Goal: Find specific page/section: Find specific page/section

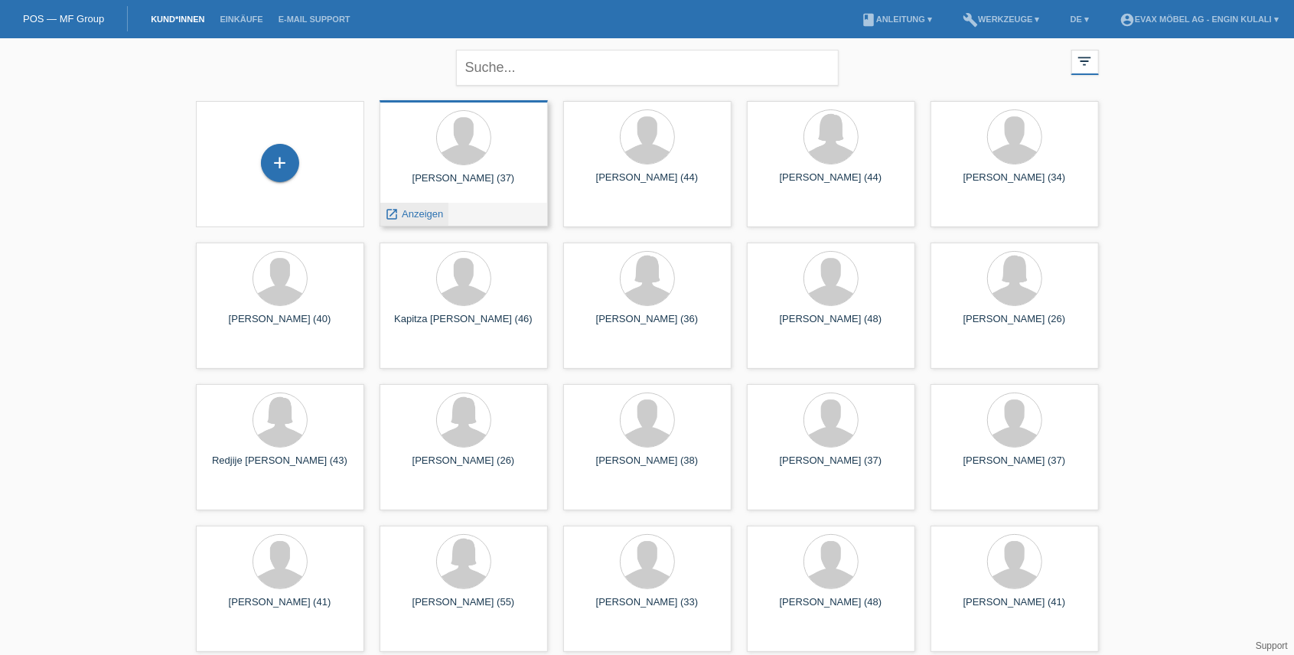
click at [414, 214] on span "Anzeigen" at bounding box center [422, 213] width 41 height 11
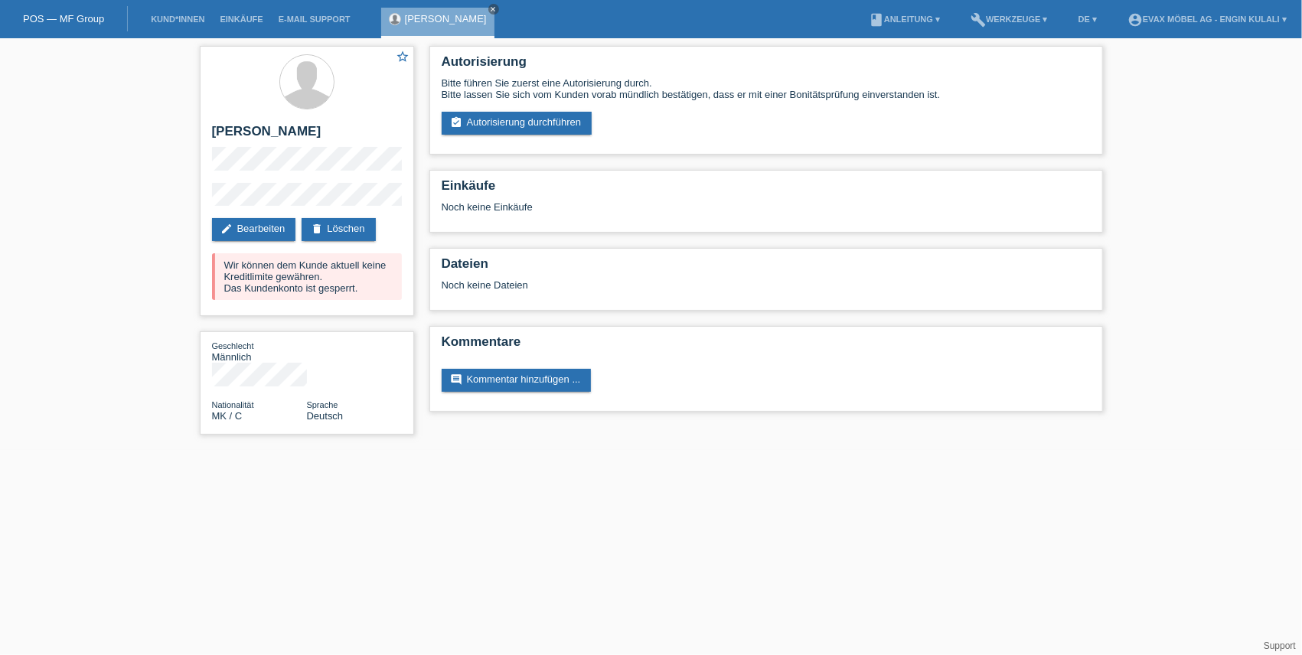
click at [90, 21] on link "POS — MF Group" at bounding box center [63, 18] width 81 height 11
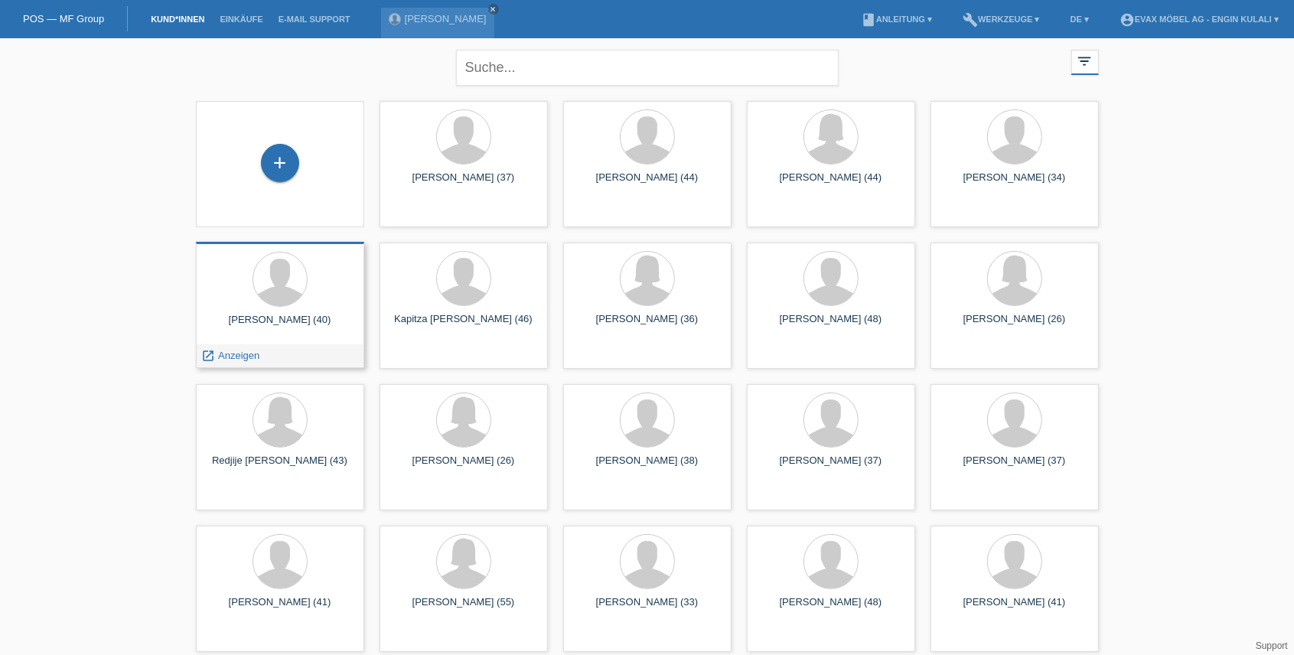
click at [295, 321] on div "[PERSON_NAME] (40)" at bounding box center [280, 326] width 144 height 24
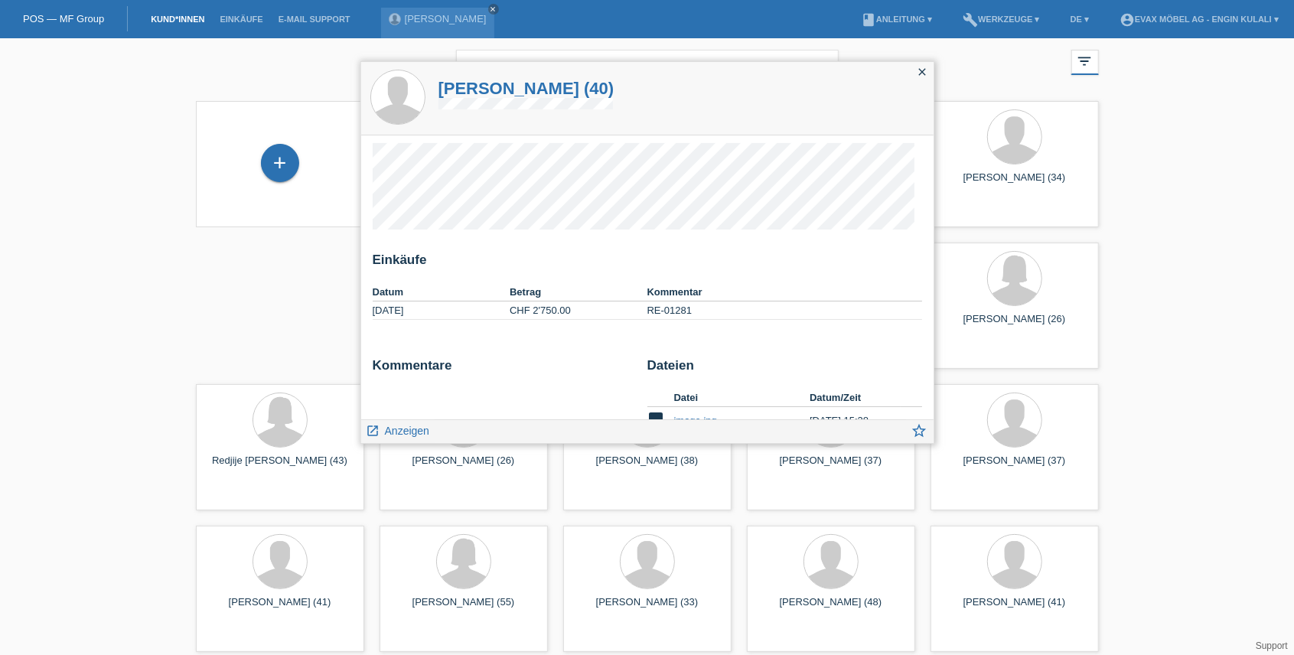
scroll to position [121, 0]
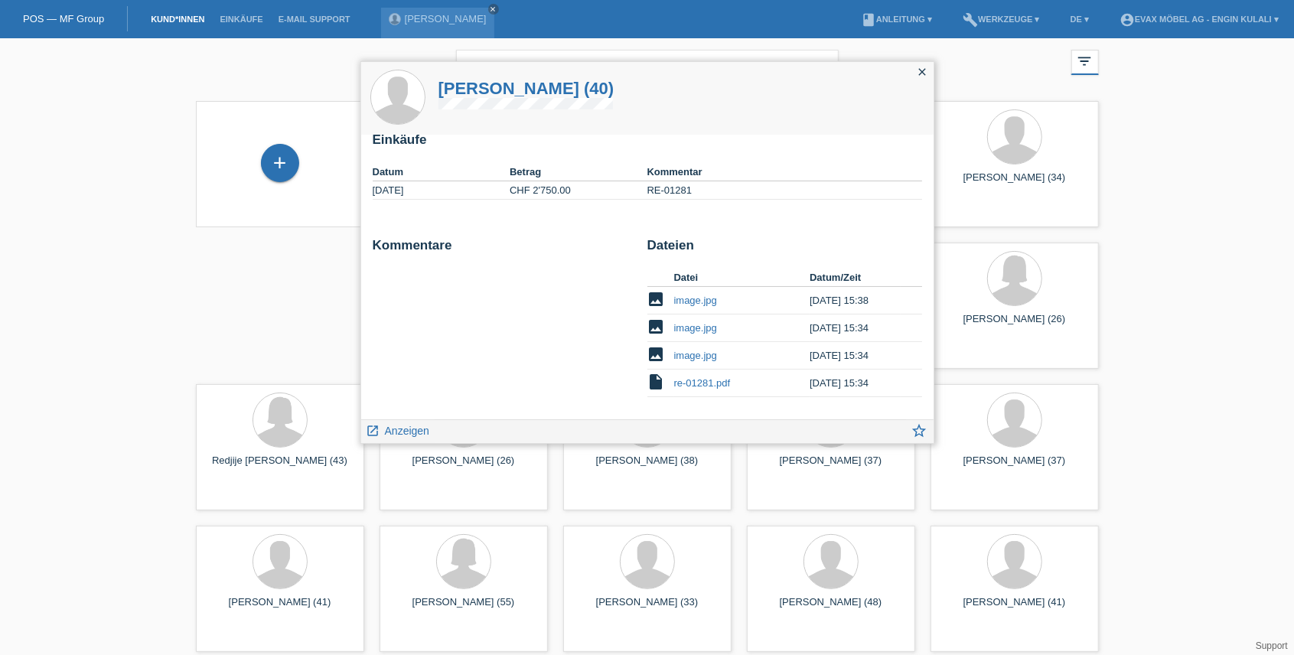
click at [923, 73] on icon "close" at bounding box center [923, 72] width 12 height 12
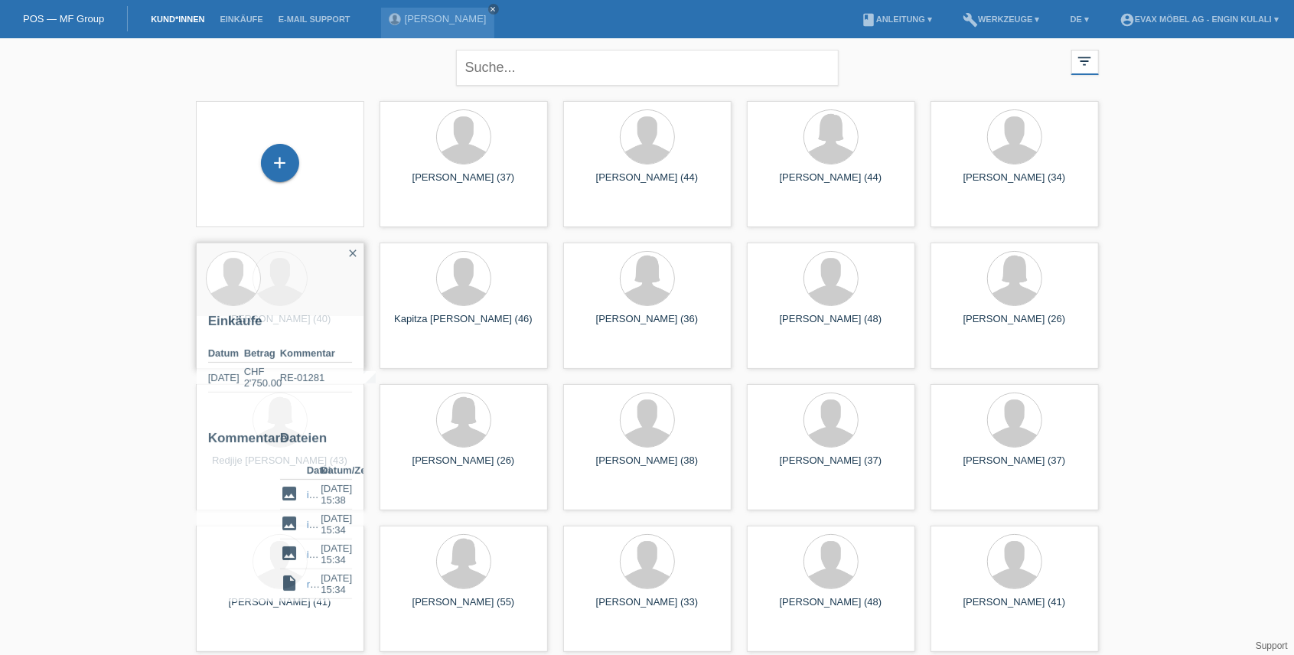
scroll to position [136, 0]
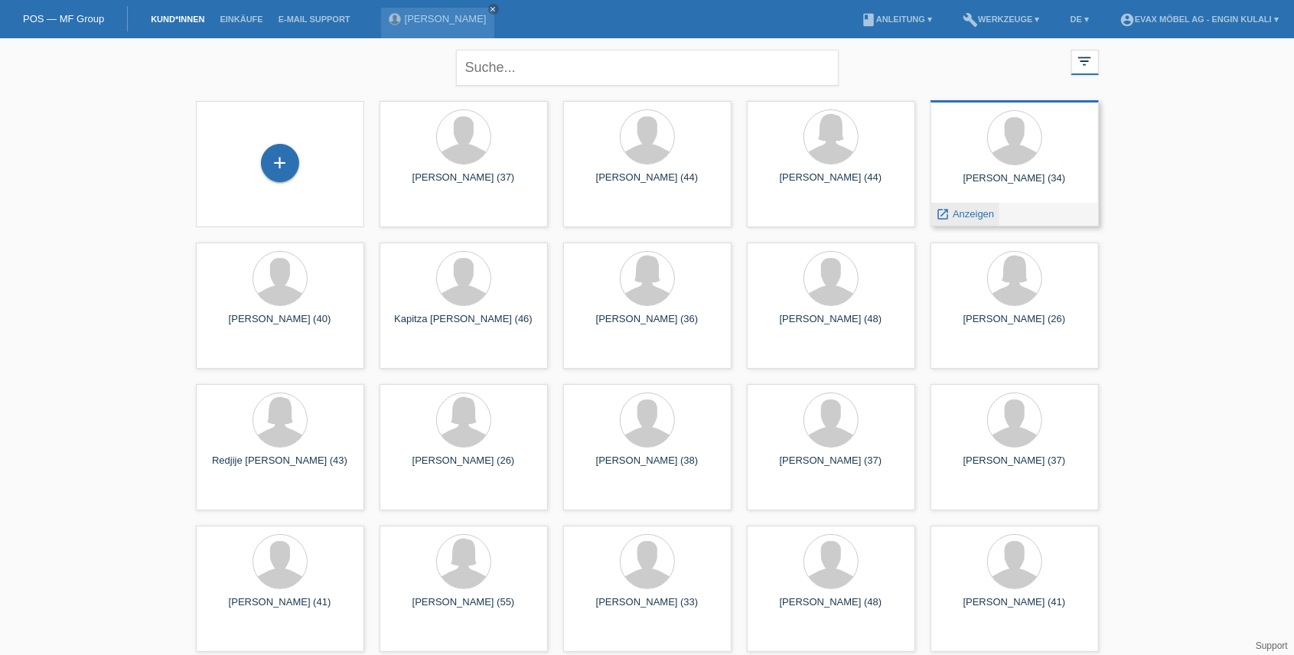
click at [969, 212] on span "Anzeigen" at bounding box center [973, 213] width 41 height 11
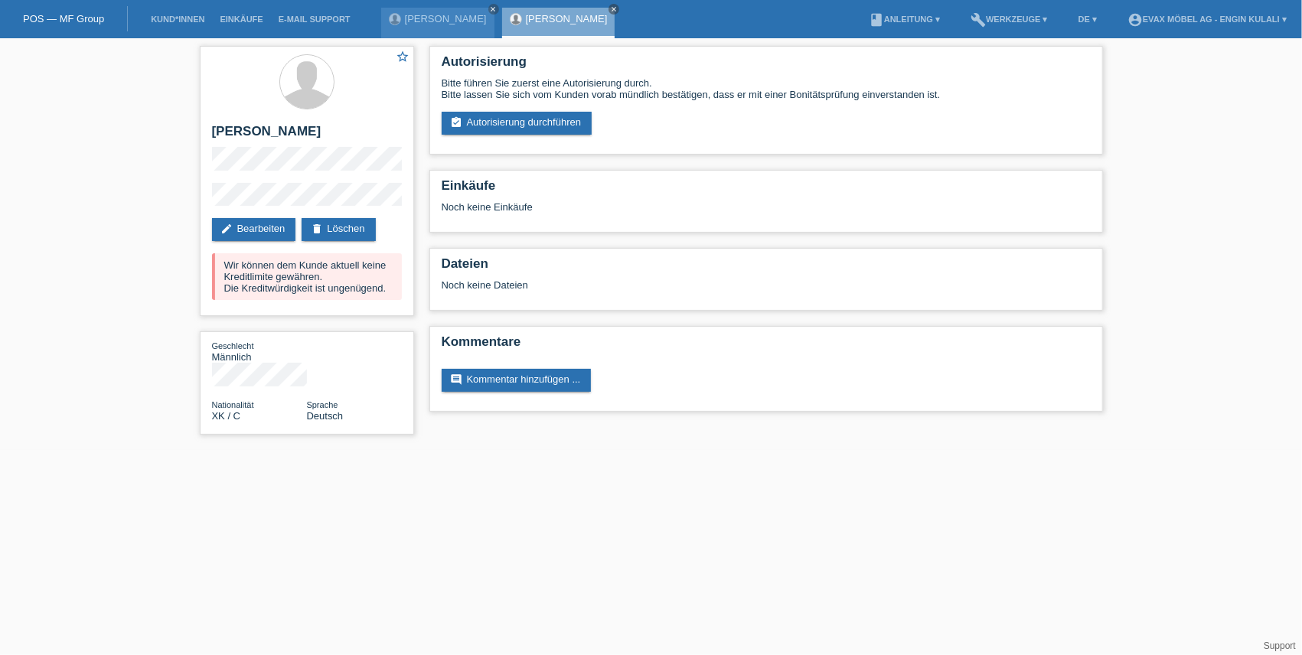
click at [97, 18] on link "POS — MF Group" at bounding box center [63, 18] width 81 height 11
